Goal: Task Accomplishment & Management: Use online tool/utility

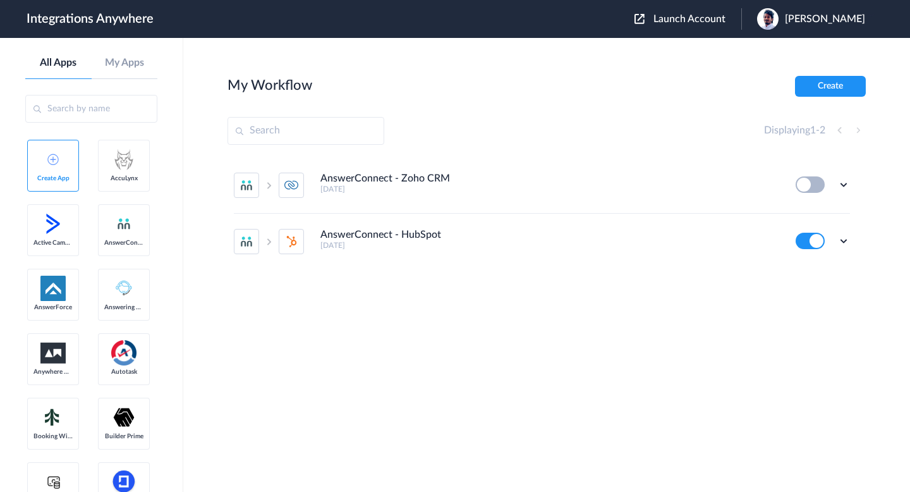
click at [708, 33] on header "Integrations Anywhere Launch Account [PERSON_NAME] My Account Logout" at bounding box center [455, 19] width 910 height 38
click at [699, 23] on span "Launch Account" at bounding box center [689, 19] width 72 height 10
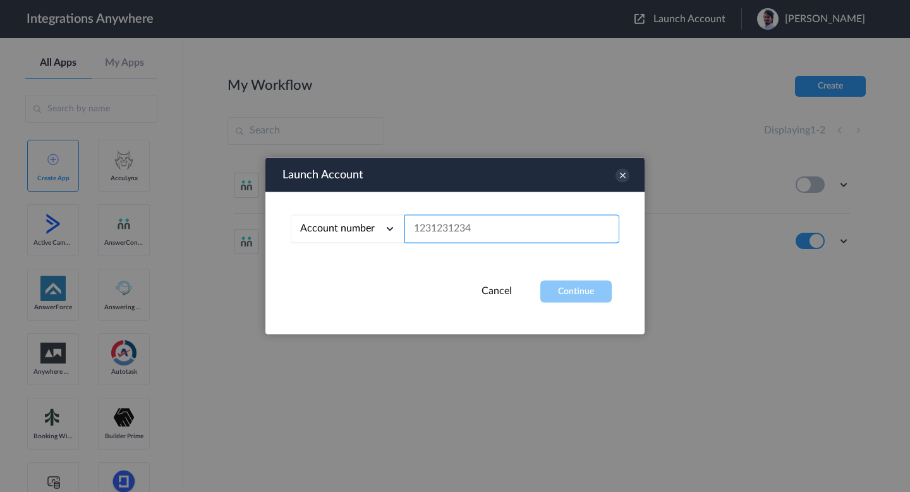
click at [489, 223] on input "text" at bounding box center [511, 229] width 215 height 28
paste input "8663991577"
type input "8663991577"
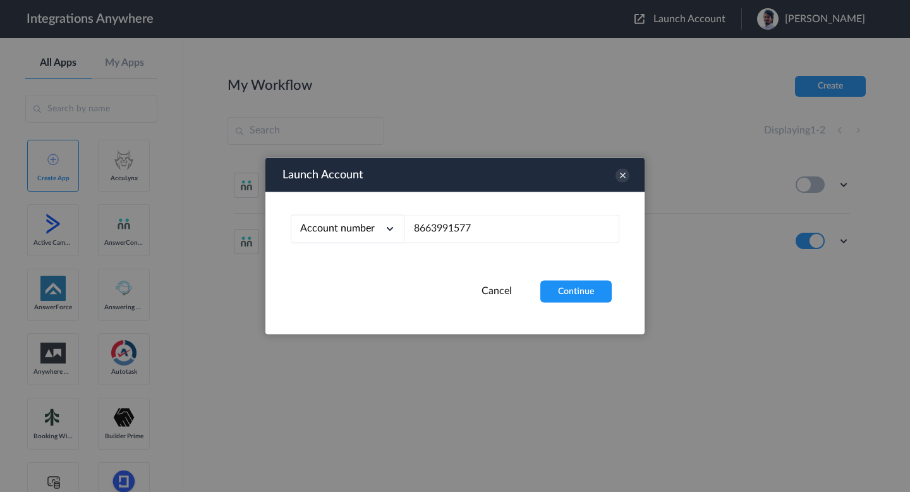
click at [679, 356] on div at bounding box center [455, 246] width 910 height 492
click at [583, 294] on button "Continue" at bounding box center [575, 292] width 71 height 22
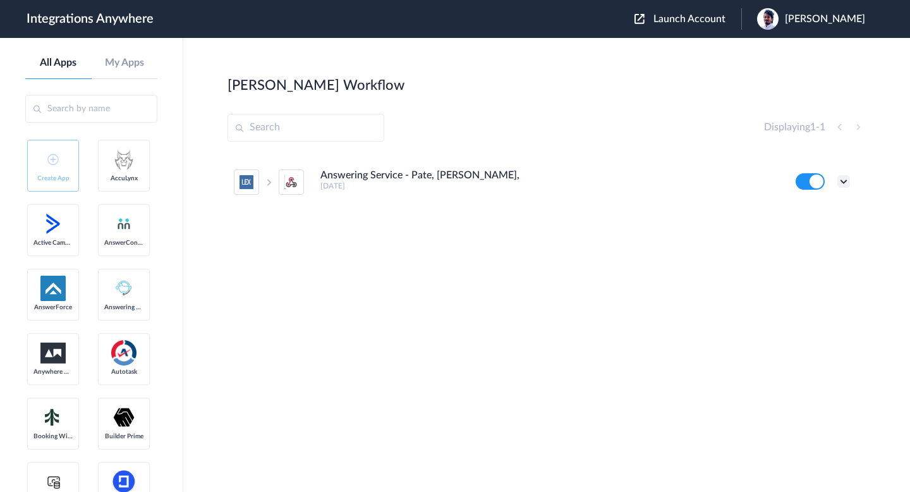
click at [845, 182] on icon at bounding box center [843, 181] width 13 height 13
click at [832, 212] on li "Edit" at bounding box center [809, 210] width 82 height 23
click at [847, 179] on icon at bounding box center [843, 181] width 13 height 13
click at [835, 226] on li "Task history" at bounding box center [809, 233] width 82 height 23
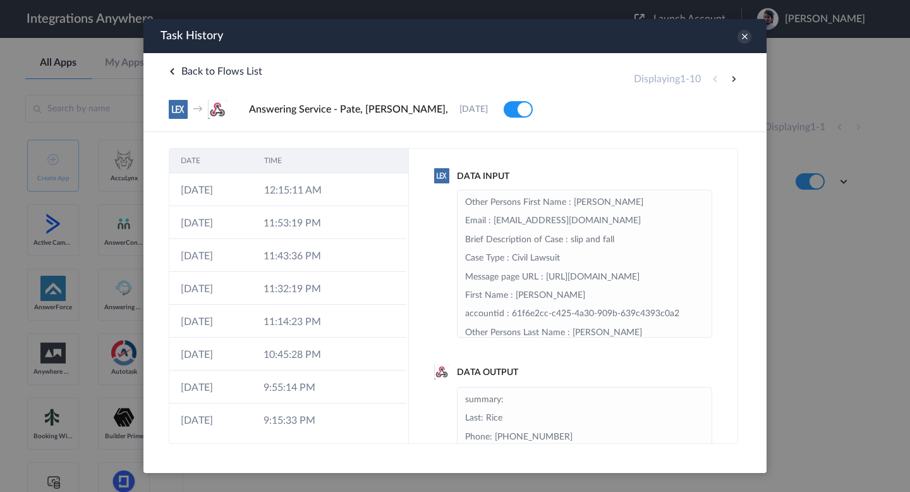
click at [380, 202] on td at bounding box center [384, 189] width 48 height 33
click at [361, 199] on td at bounding box center [382, 189] width 47 height 33
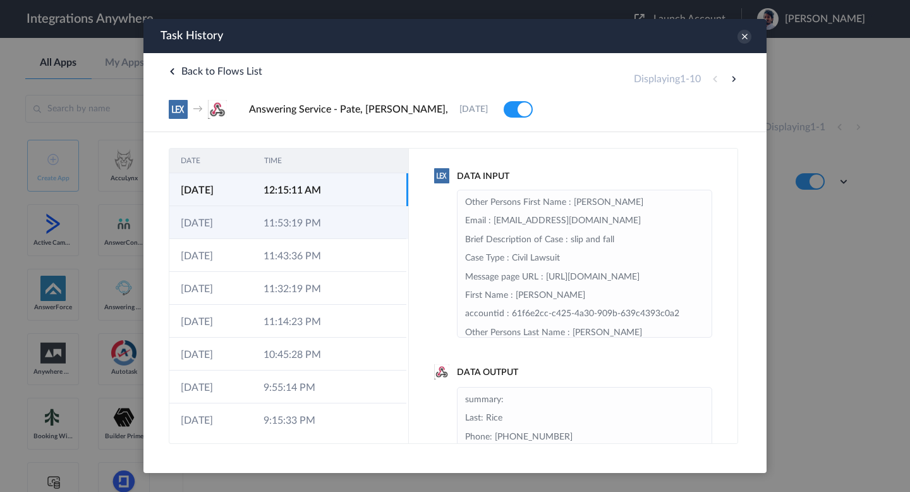
click at [359, 219] on td at bounding box center [382, 222] width 47 height 33
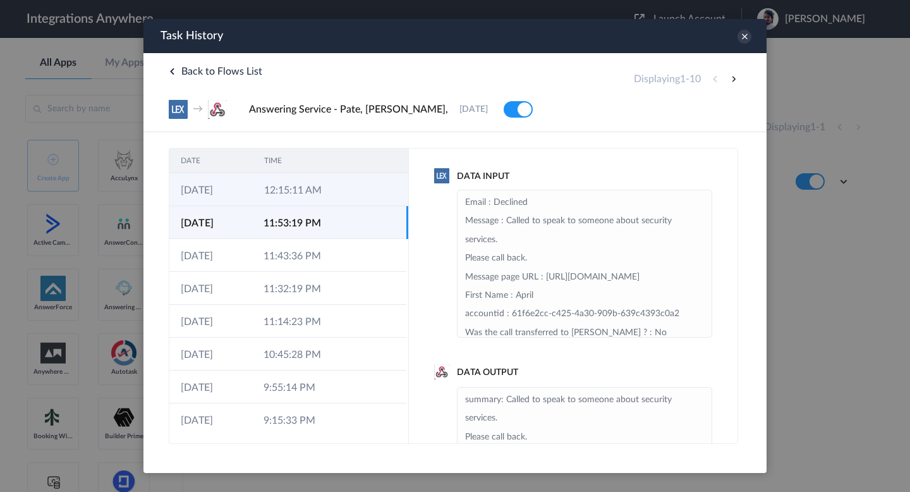
click at [360, 190] on td at bounding box center [349, 189] width 24 height 33
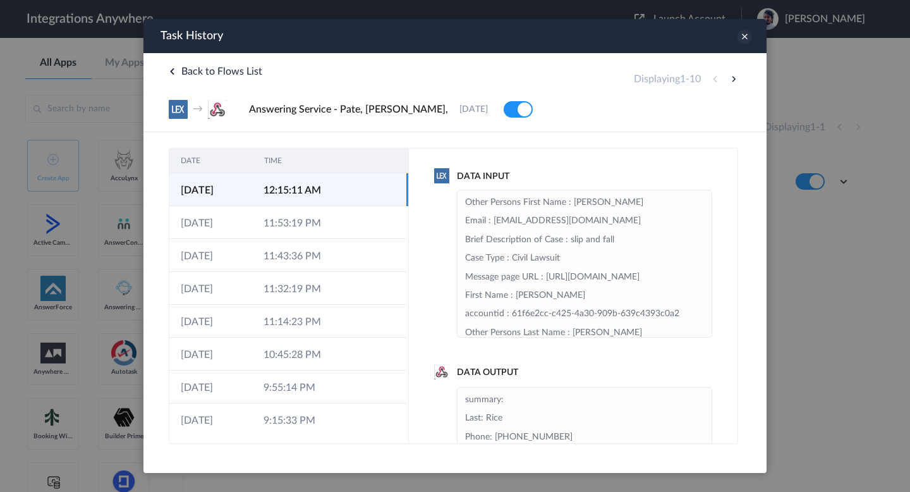
click at [748, 40] on icon at bounding box center [744, 37] width 14 height 14
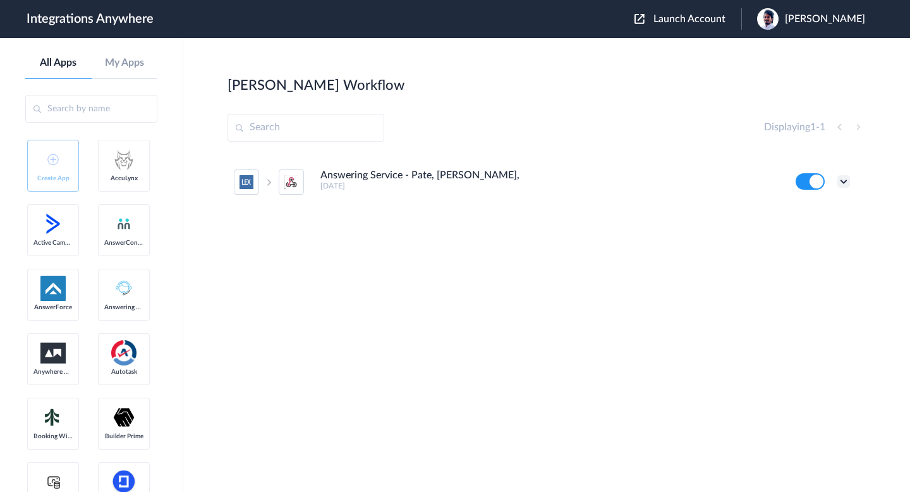
click at [845, 176] on icon at bounding box center [843, 181] width 13 height 13
click at [825, 238] on link "Task history" at bounding box center [807, 233] width 61 height 9
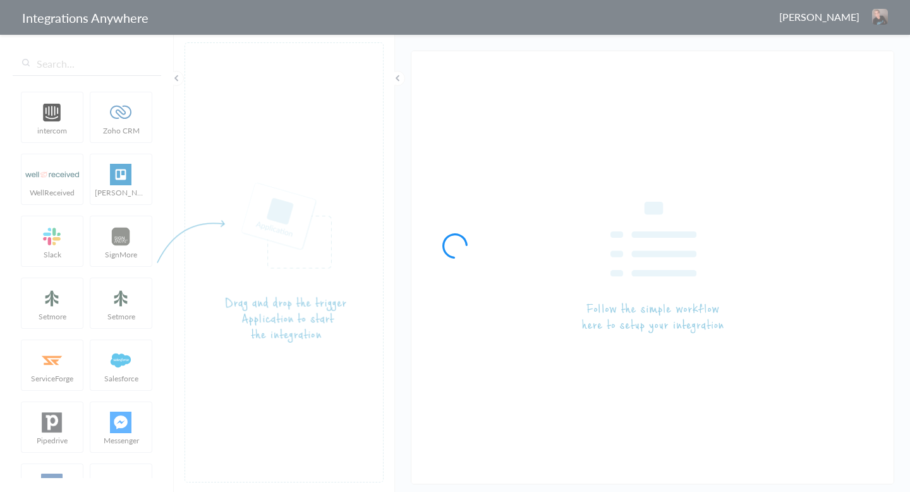
type input "Answering Service - Pate, [PERSON_NAME],"
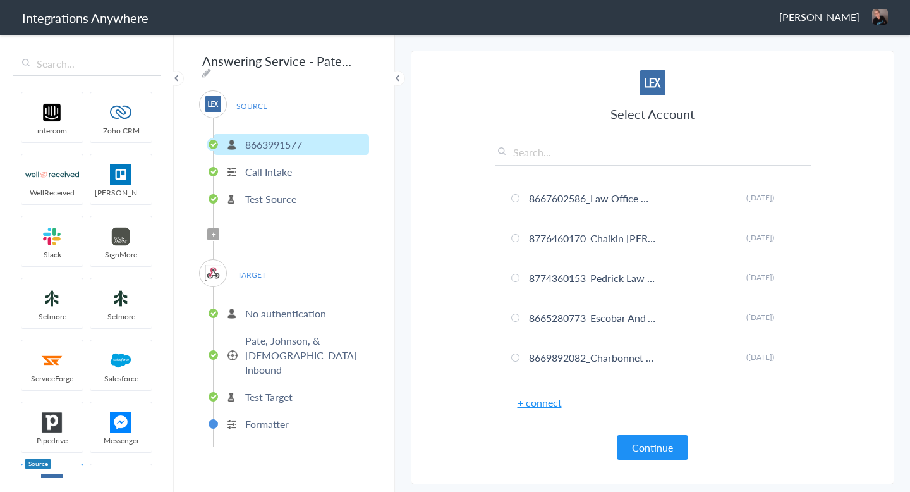
click at [310, 165] on li "Call Intake" at bounding box center [291, 171] width 155 height 21
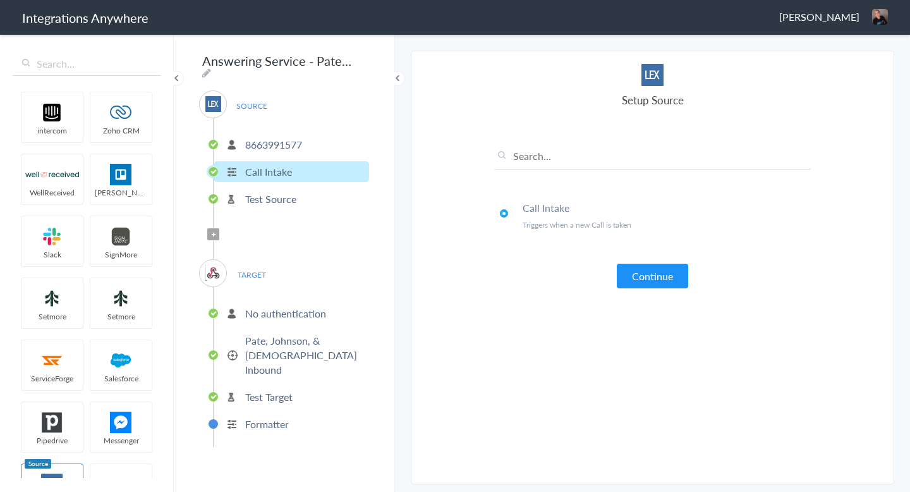
click at [305, 188] on li "Test Source" at bounding box center [291, 198] width 155 height 21
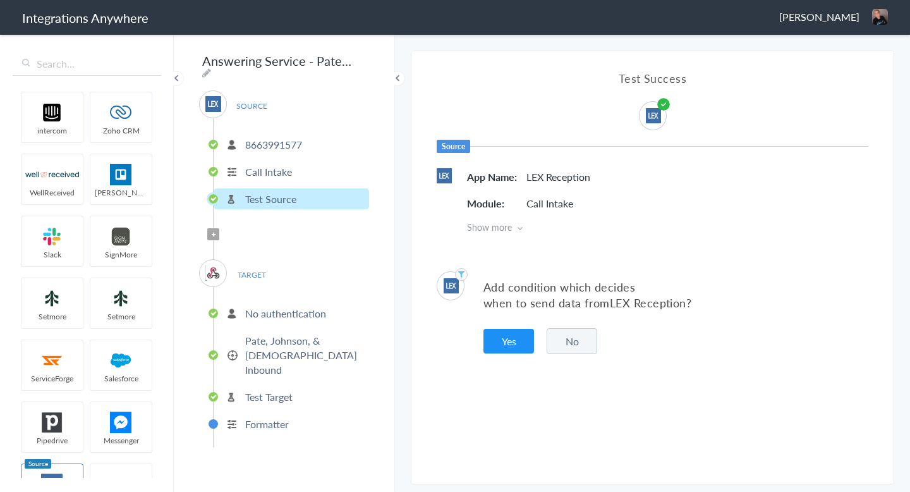
click at [276, 268] on div "TARGET No authentication Pate, Johnson, & [DEMOGRAPHIC_DATA] Inbound Test Targe…" at bounding box center [284, 353] width 170 height 188
click at [250, 270] on span "TARGET" at bounding box center [251, 274] width 48 height 17
click at [257, 306] on p "No authentication" at bounding box center [285, 313] width 81 height 15
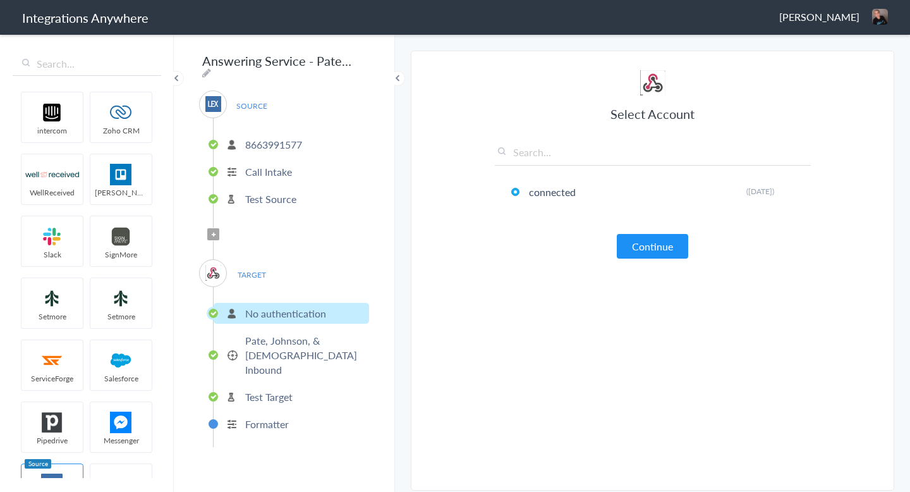
click at [258, 330] on li "Pate, Johnson, & [DEMOGRAPHIC_DATA] Inbound" at bounding box center [291, 355] width 155 height 50
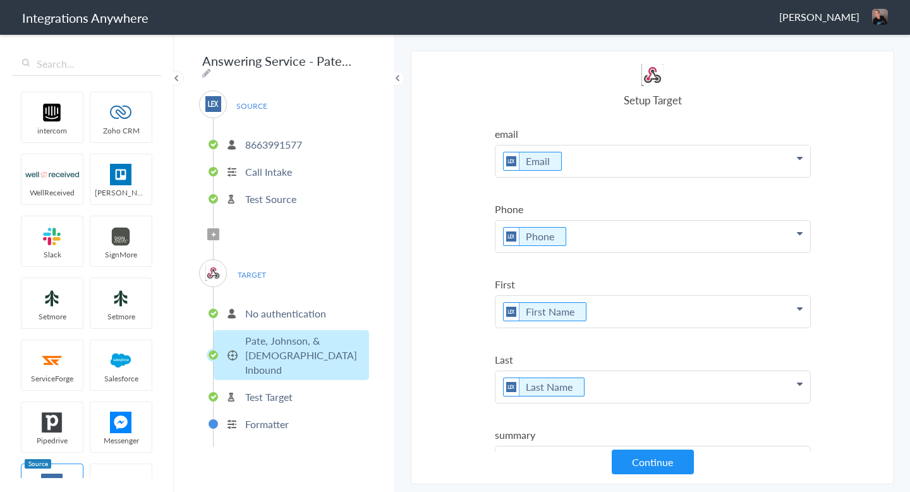
scroll to position [51, 0]
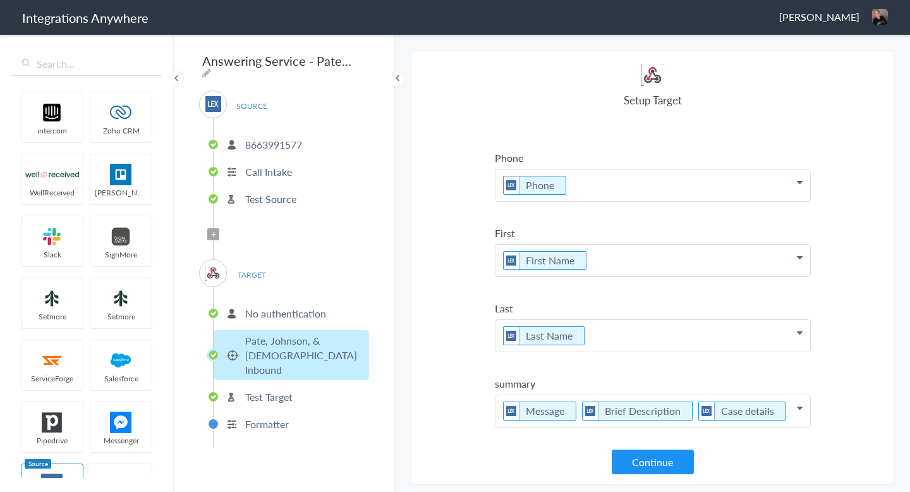
click at [306, 361] on ul "No authentication Pate, Johnson, & Church Inbound Test Target Formatter" at bounding box center [291, 367] width 156 height 160
click at [303, 386] on li "Test Target" at bounding box center [291, 396] width 155 height 21
